Goal: Contribute content

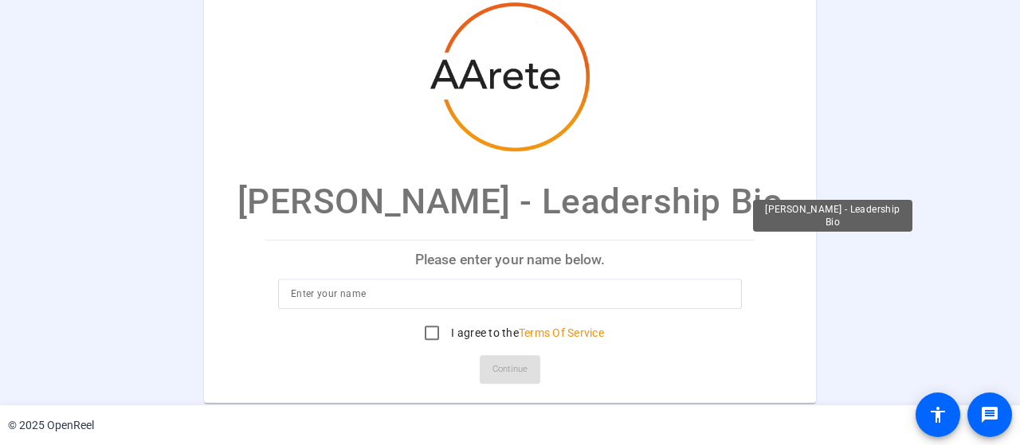
scroll to position [11, 0]
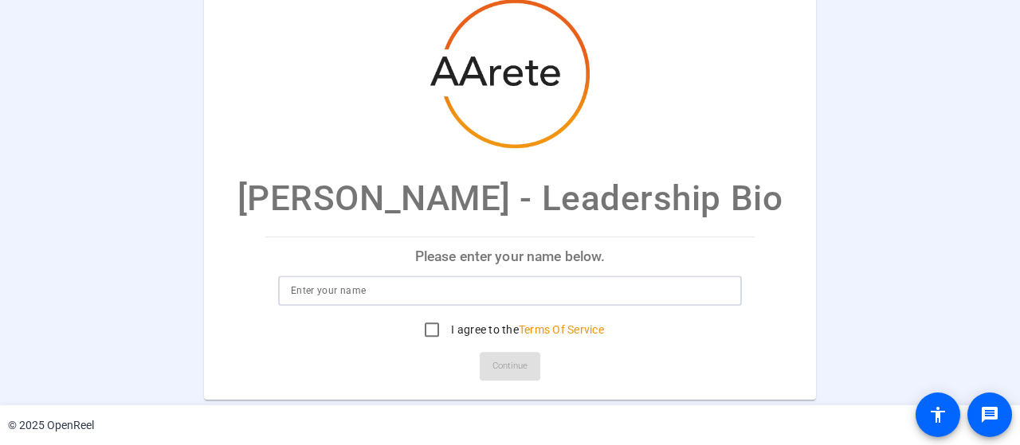
click at [397, 292] on input at bounding box center [510, 290] width 438 height 19
type input "[PERSON_NAME]"
click at [426, 328] on input "I agree to the Terms Of Service" at bounding box center [432, 330] width 32 height 32
checkbox input "true"
click at [519, 371] on span "Continue" at bounding box center [509, 367] width 35 height 24
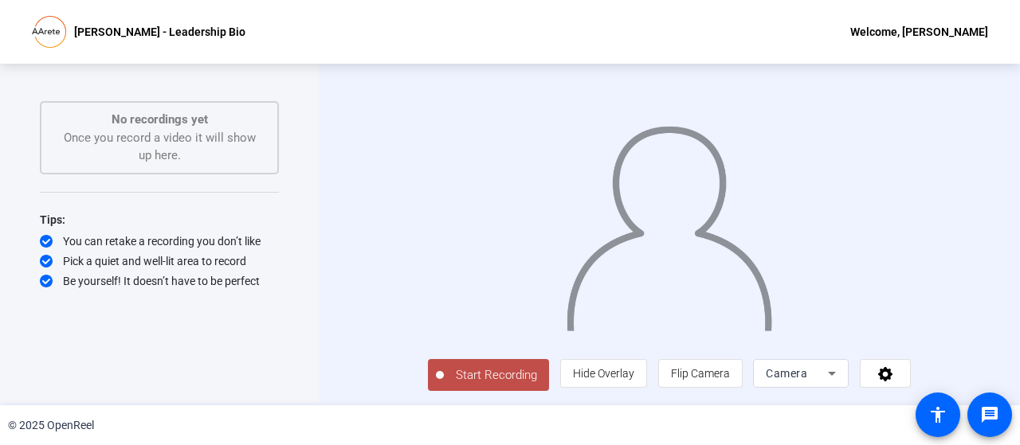
scroll to position [32, 0]
click at [987, 413] on mat-icon "message" at bounding box center [989, 415] width 19 height 19
click at [892, 372] on icon at bounding box center [885, 374] width 14 height 14
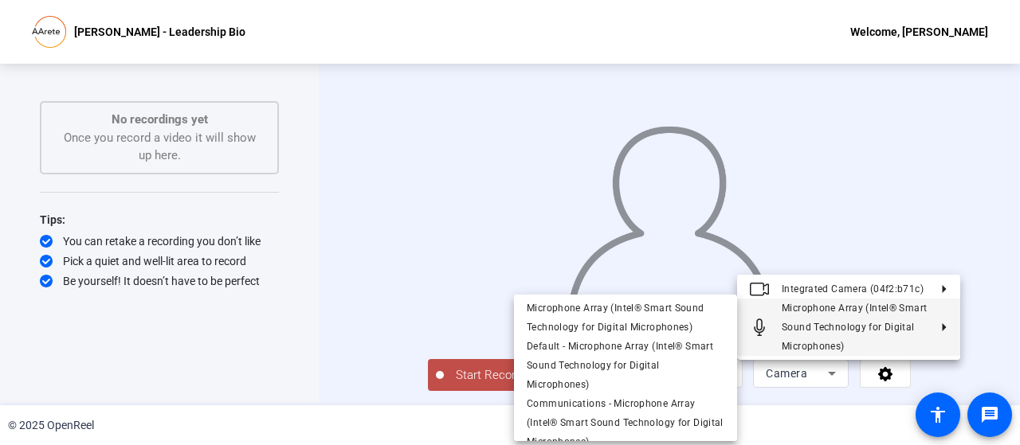
click at [269, 312] on div at bounding box center [510, 222] width 1020 height 445
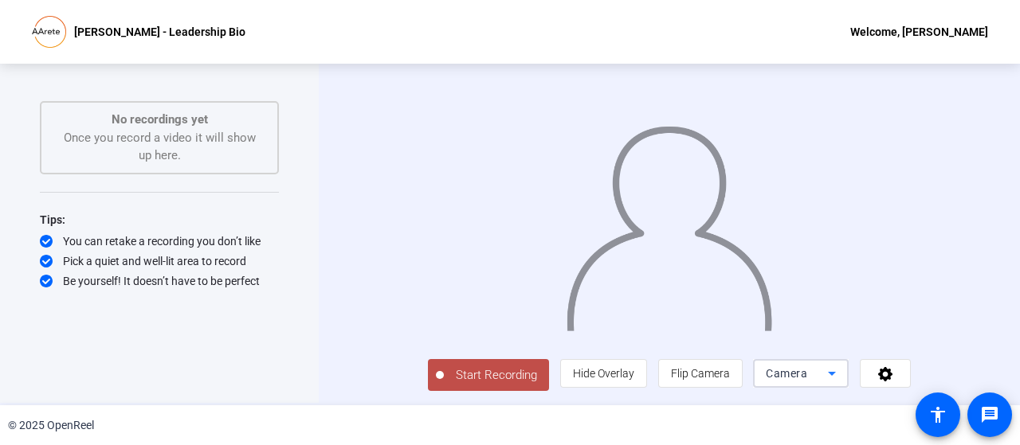
click at [836, 374] on icon at bounding box center [832, 374] width 8 height 4
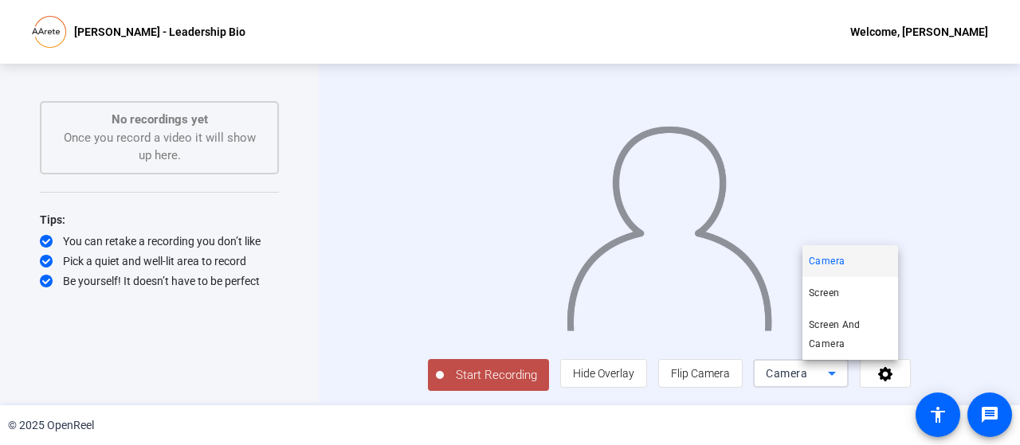
click at [715, 414] on div at bounding box center [510, 222] width 1020 height 445
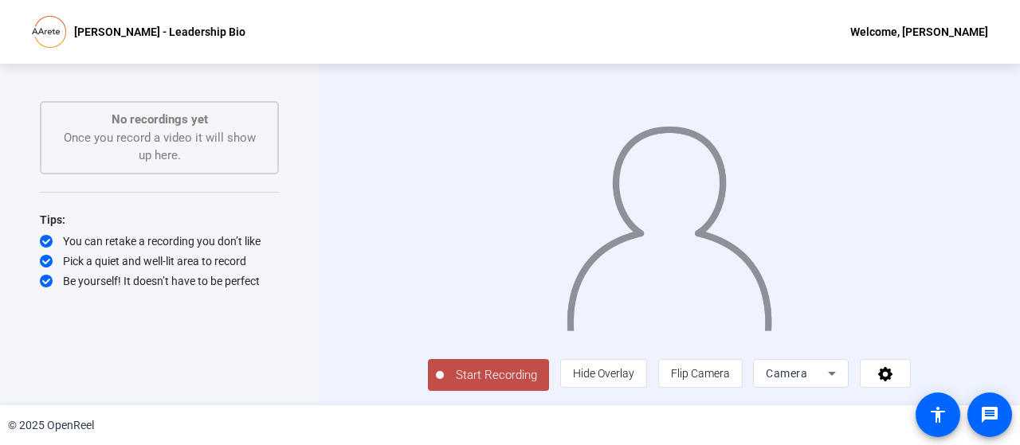
scroll to position [32, 0]
click at [549, 375] on div "Start Recording person Hide Overlay flip Flip Camera Camera" at bounding box center [669, 374] width 483 height 35
click at [444, 379] on span "Start Recording" at bounding box center [496, 376] width 105 height 18
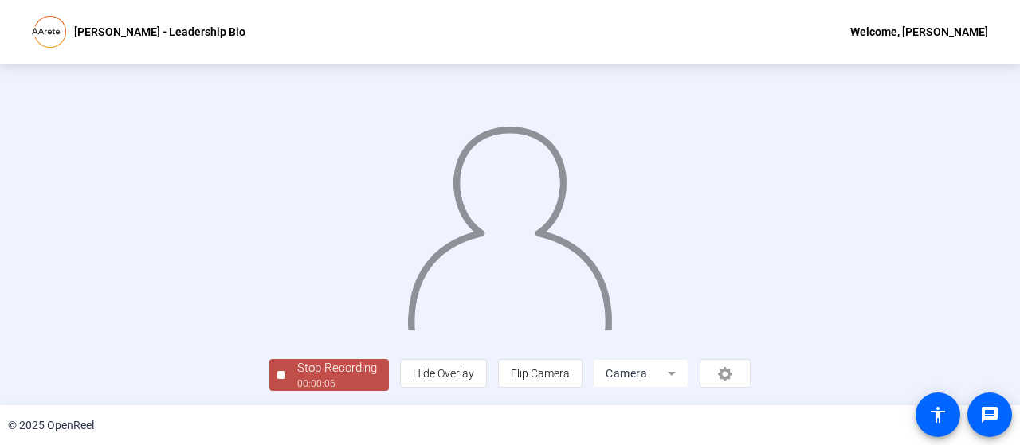
scroll to position [108, 0]
click at [297, 366] on div "Stop Recording" at bounding box center [337, 368] width 80 height 18
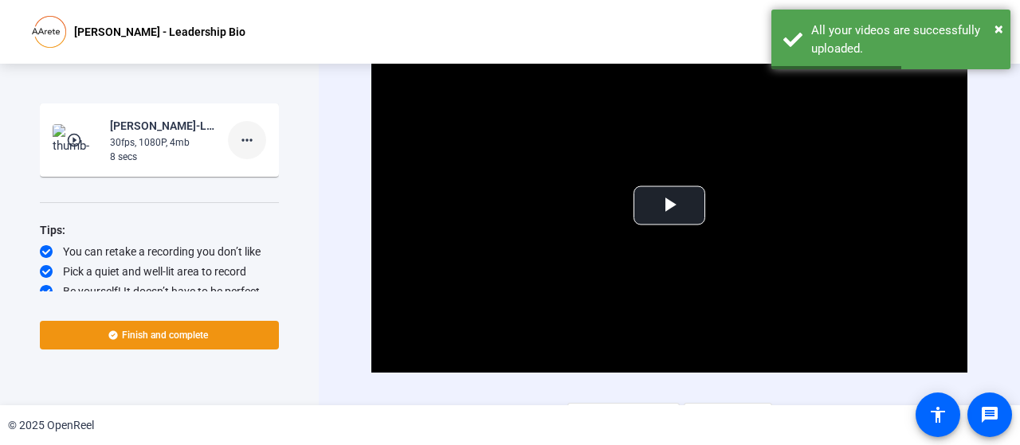
click at [240, 138] on mat-icon "more_horiz" at bounding box center [246, 140] width 19 height 19
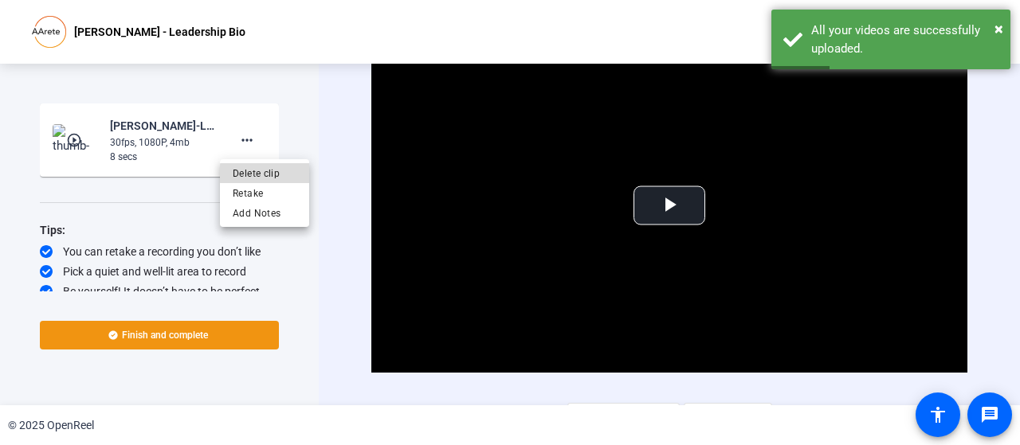
click at [267, 174] on span "Delete clip" at bounding box center [265, 173] width 64 height 19
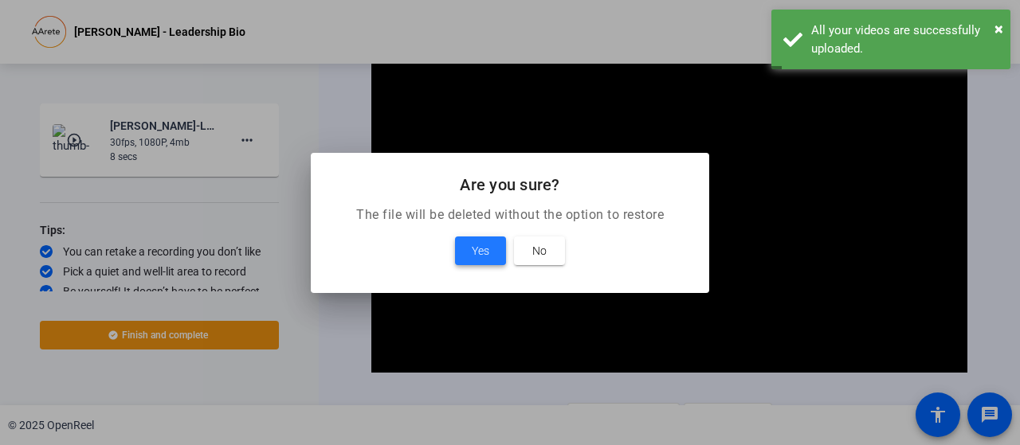
click at [486, 249] on span "Yes" at bounding box center [481, 250] width 18 height 19
